Goal: Task Accomplishment & Management: Manage account settings

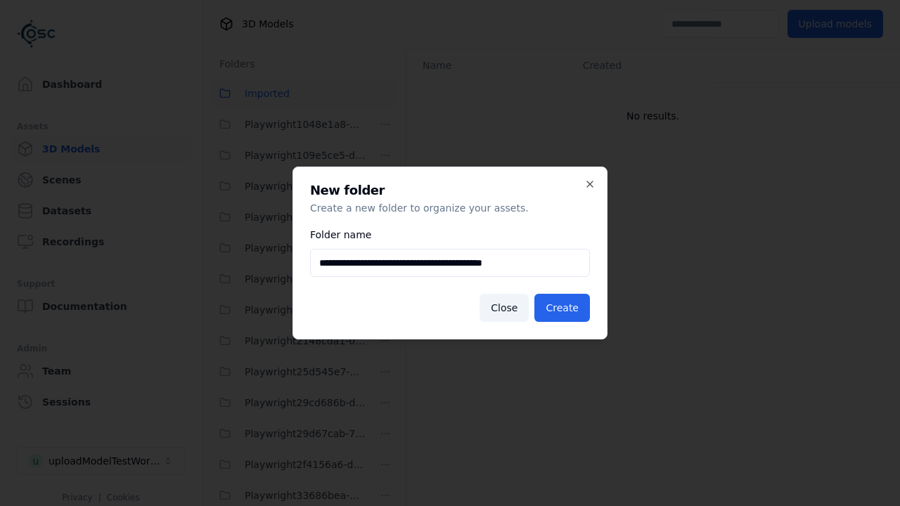
scroll to position [2104, 0]
type input "**********"
click at [564, 308] on button "Create" at bounding box center [562, 308] width 56 height 28
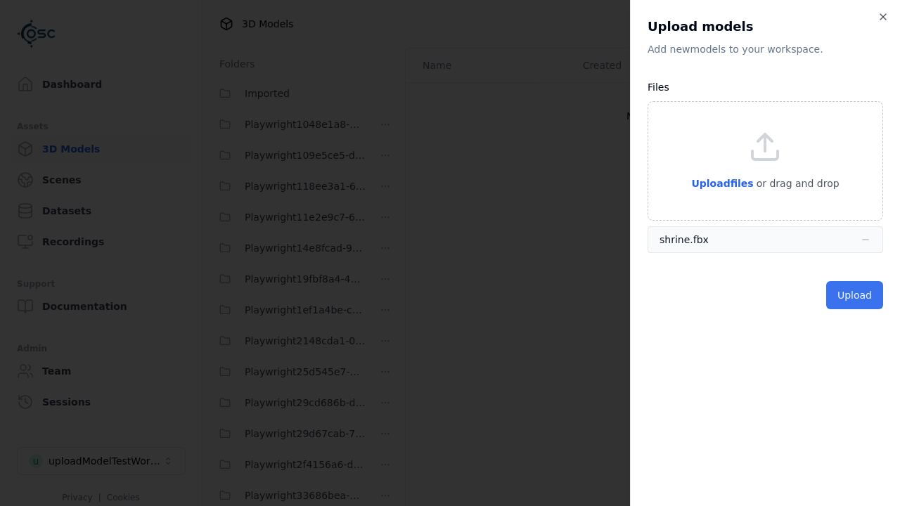
click at [856, 295] on button "Upload" at bounding box center [854, 295] width 57 height 28
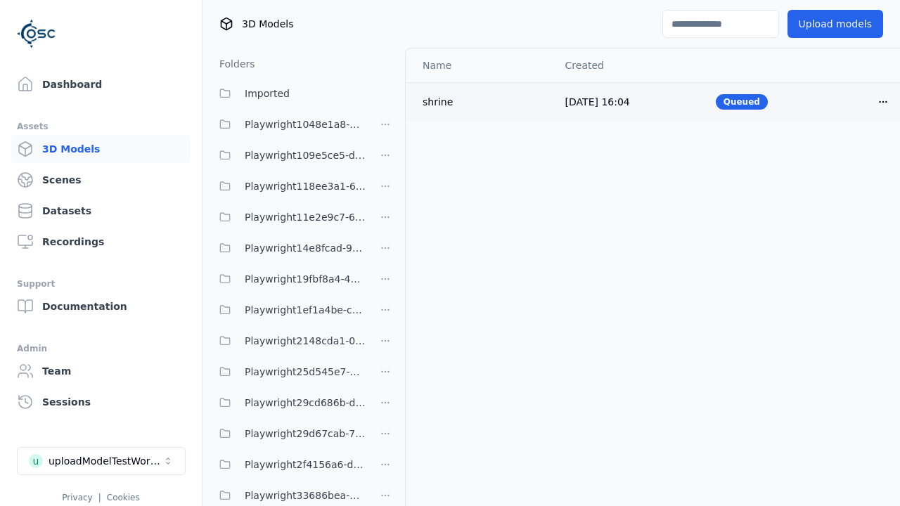
click at [859, 101] on html "Support Dashboard Assets 3D Models Scenes Datasets Recordings Support Documenta…" at bounding box center [450, 253] width 900 height 506
click at [828, 155] on div "Delete" at bounding box center [828, 155] width 83 height 22
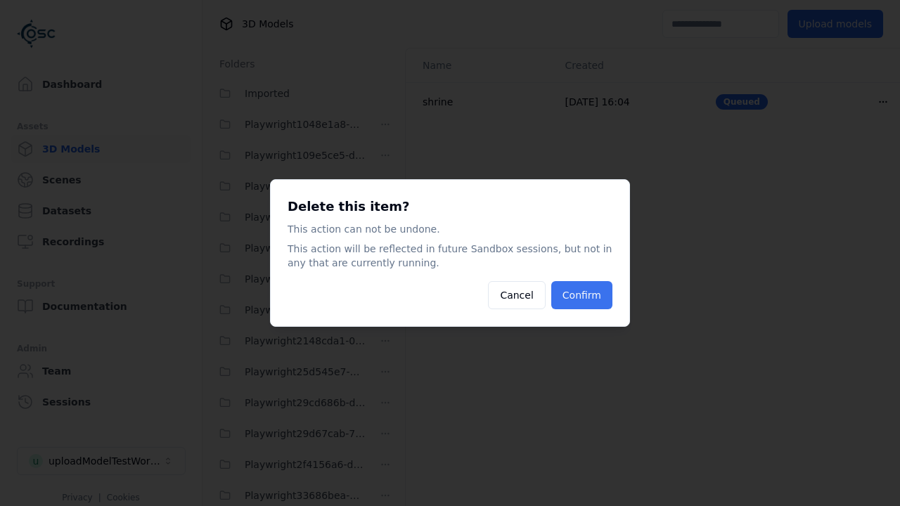
click at [583, 295] on button "Confirm" at bounding box center [581, 295] width 61 height 28
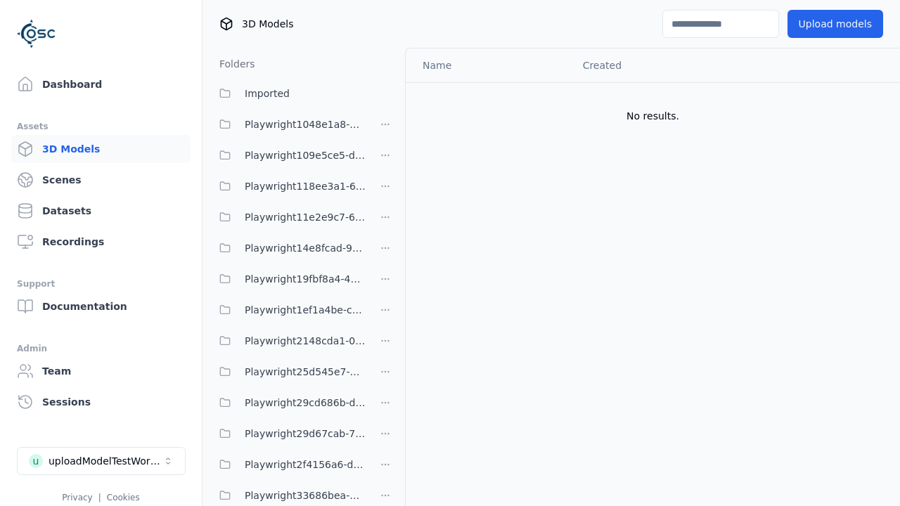
click at [385, 252] on html "Support Dashboard Assets 3D Models Scenes Datasets Recordings Support Documenta…" at bounding box center [450, 253] width 900 height 506
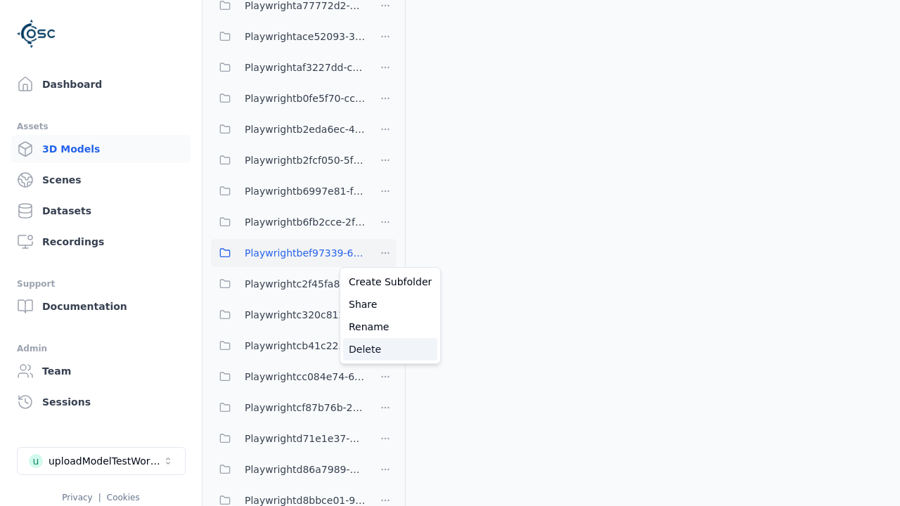
click at [385, 349] on div "Delete" at bounding box center [390, 349] width 94 height 22
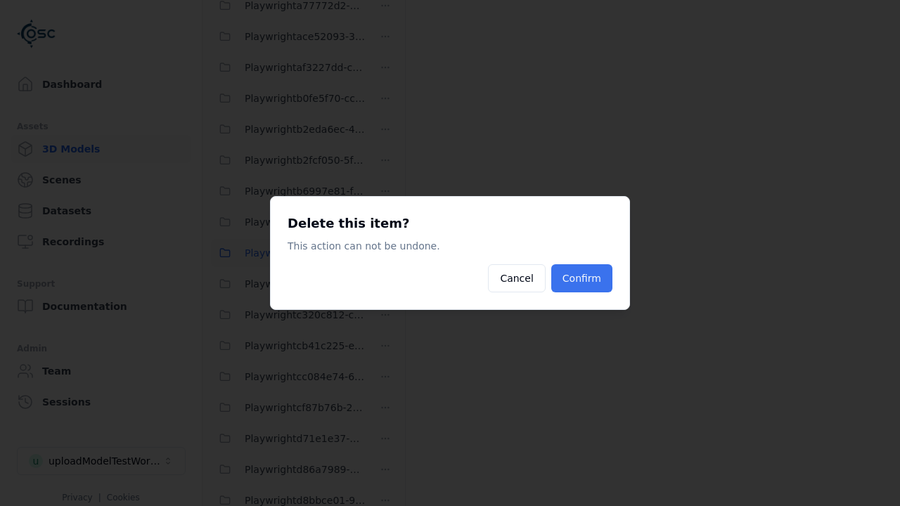
click at [583, 278] on button "Confirm" at bounding box center [581, 278] width 61 height 28
